Goal: Task Accomplishment & Management: Use online tool/utility

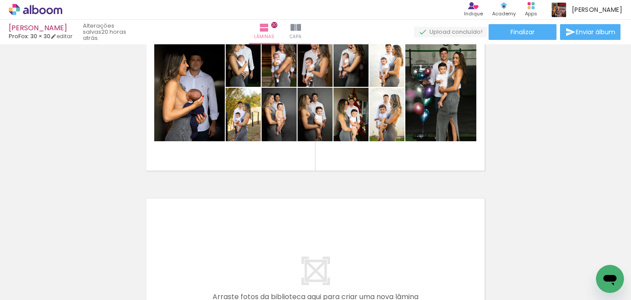
scroll to position [0, 2535]
